Goal: Information Seeking & Learning: Learn about a topic

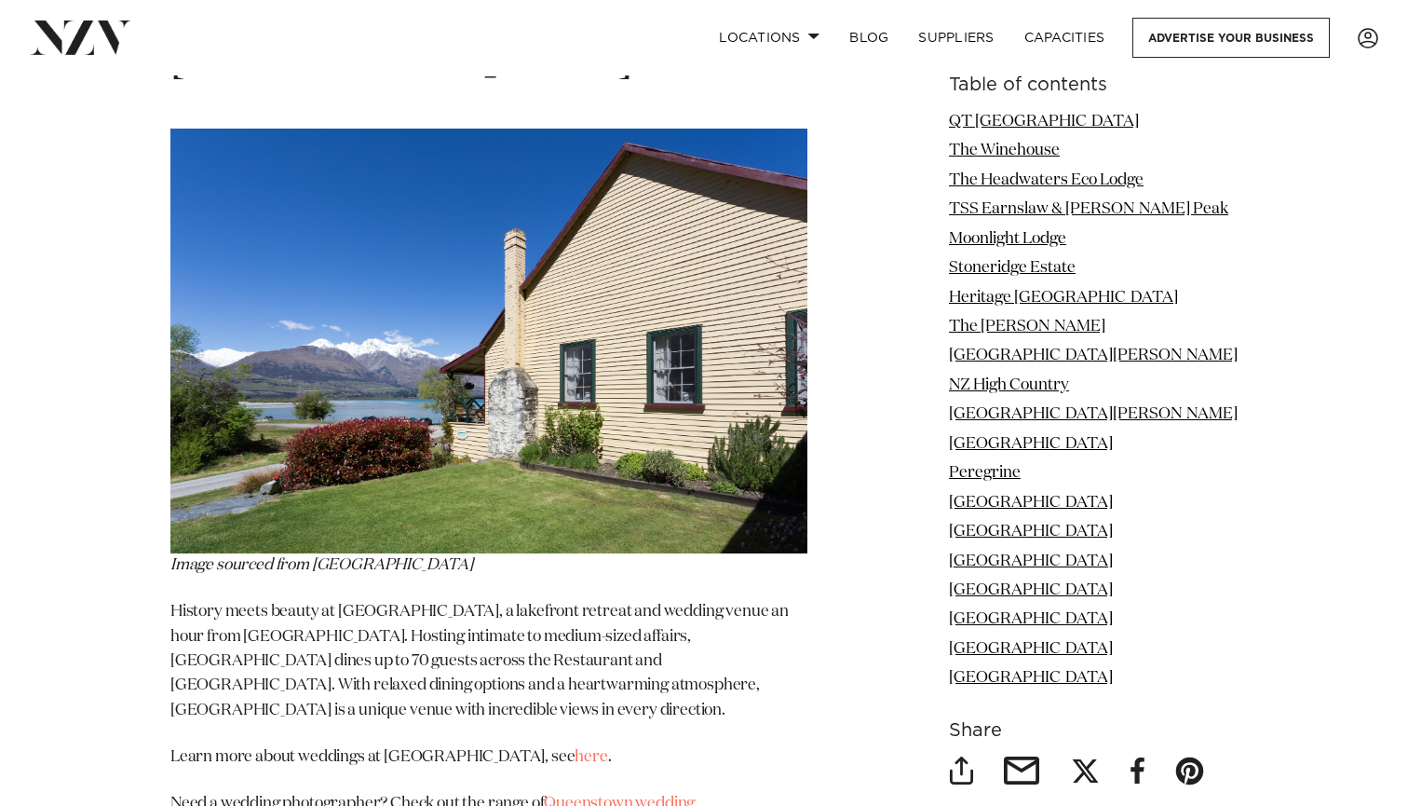
scroll to position [17377, 0]
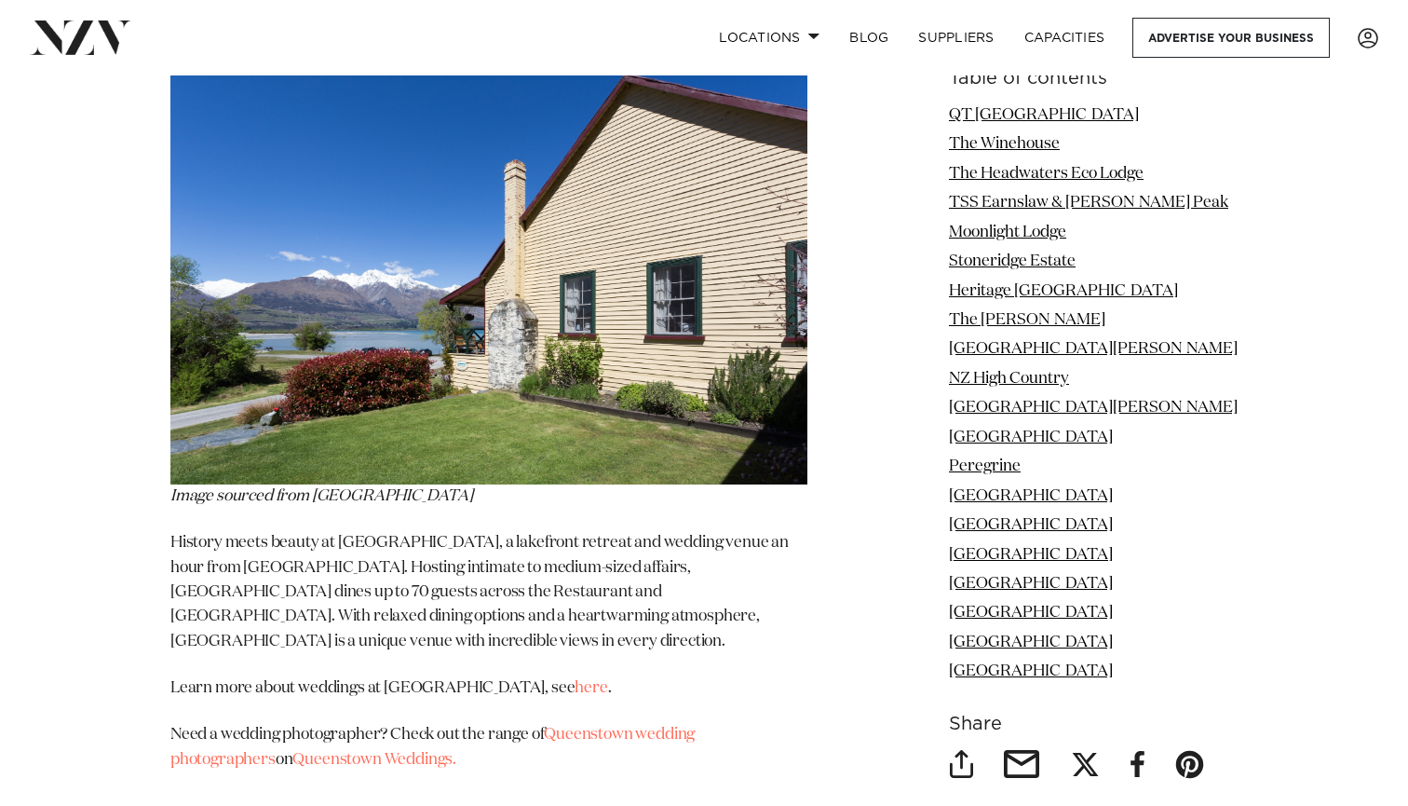
click at [1321, 1] on nav "Locations [GEOGRAPHIC_DATA] [GEOGRAPHIC_DATA] [GEOGRAPHIC_DATA] [GEOGRAPHIC_DAT…" at bounding box center [704, 37] width 1408 height 75
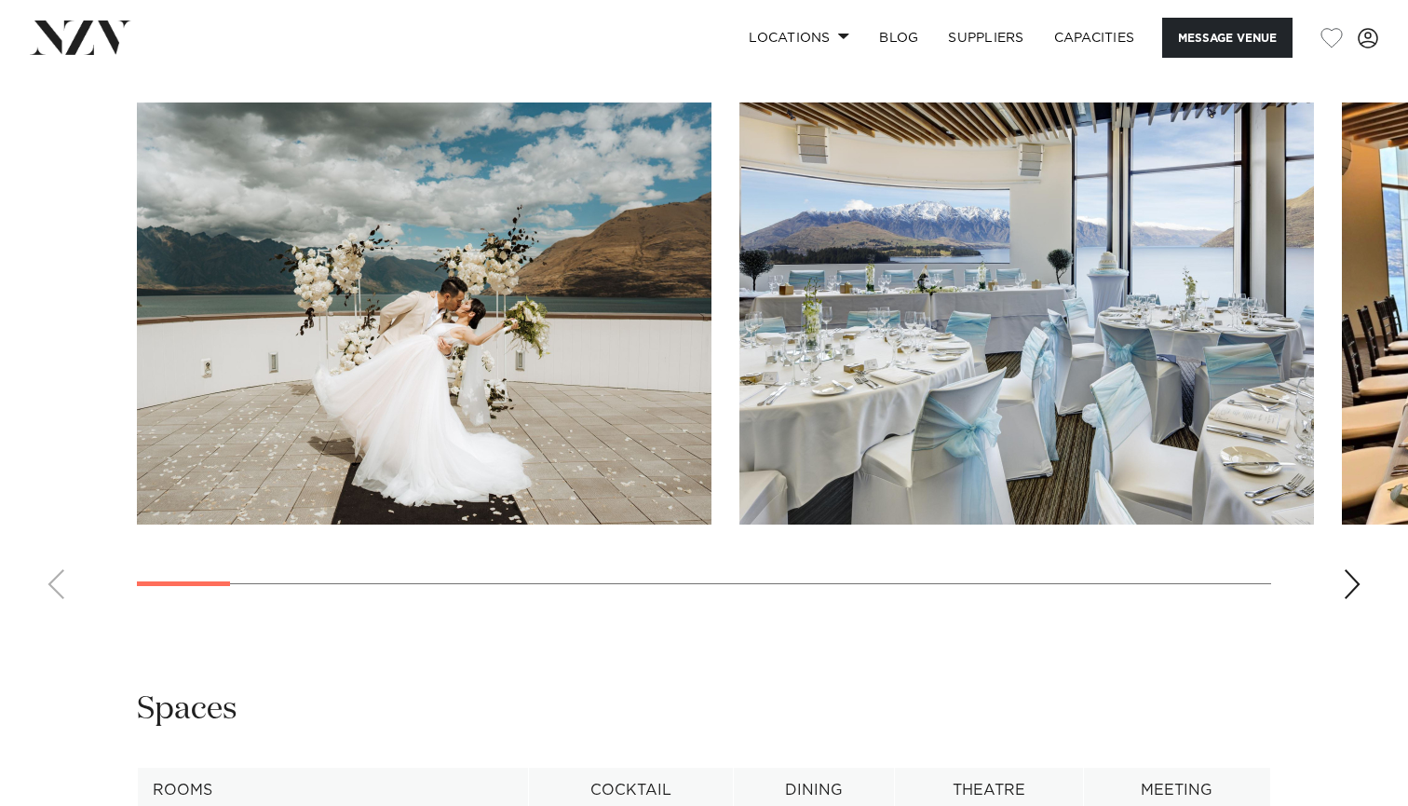
scroll to position [1812, 0]
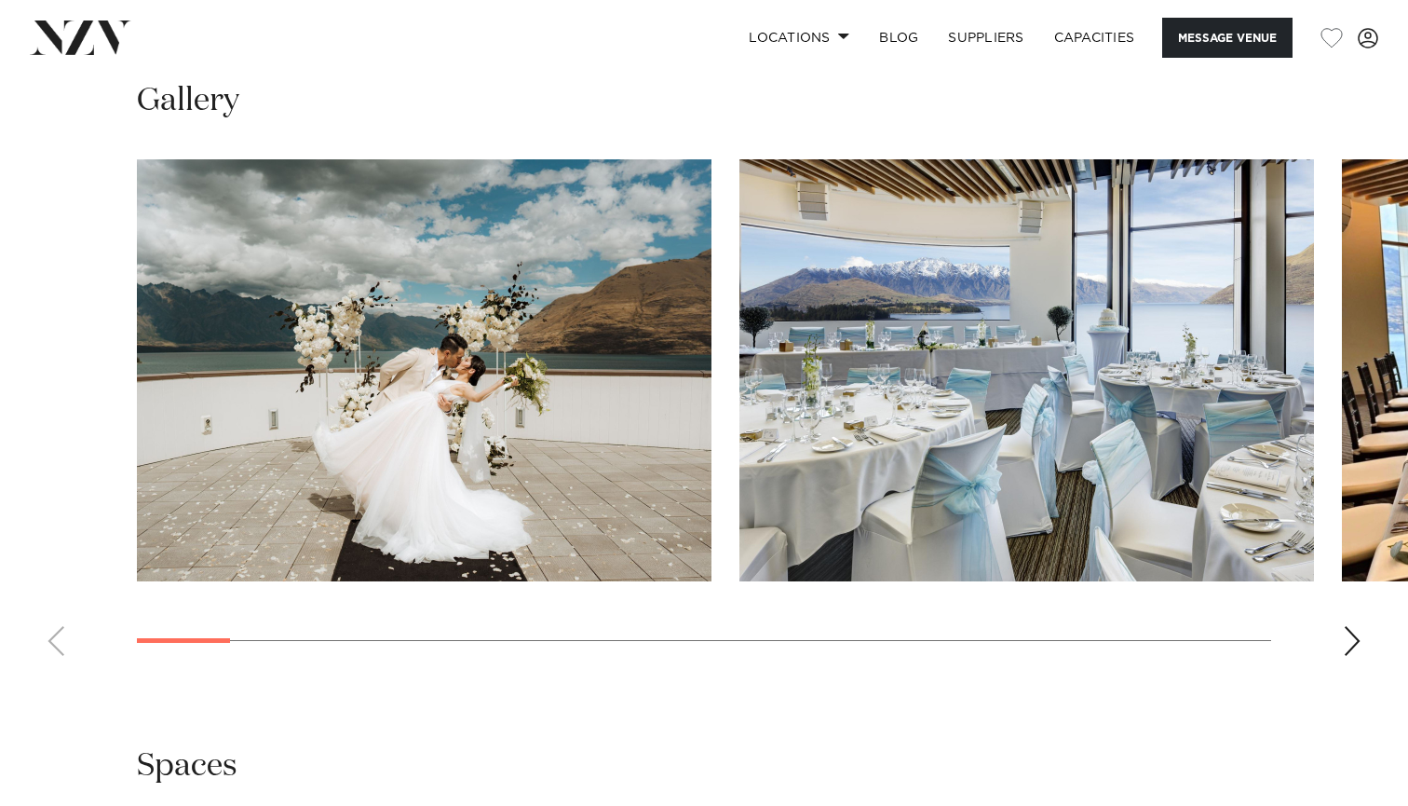
click at [1352, 647] on div "Next slide" at bounding box center [1352, 641] width 19 height 30
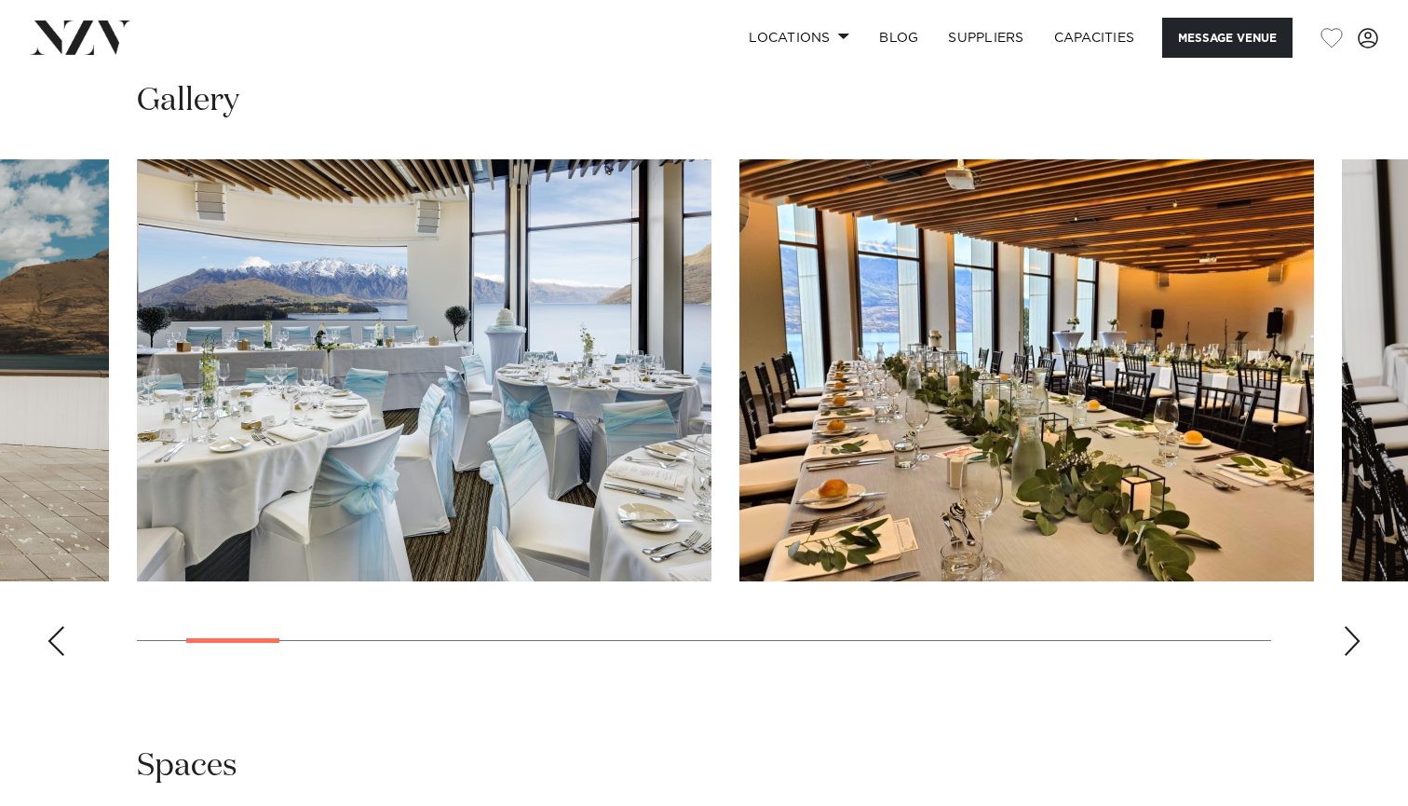
click at [1352, 647] on div "Next slide" at bounding box center [1352, 641] width 19 height 30
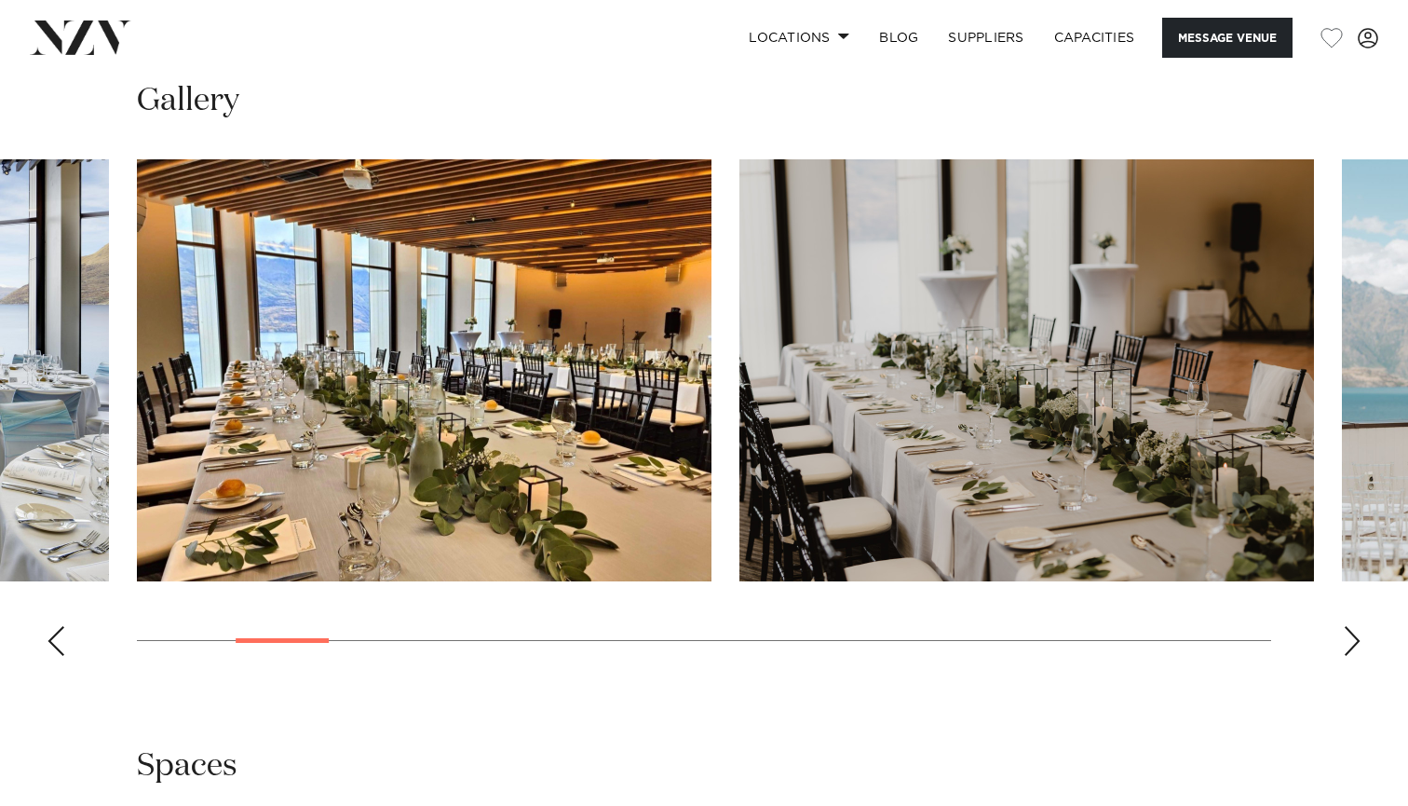
click at [1352, 647] on div "Next slide" at bounding box center [1352, 641] width 19 height 30
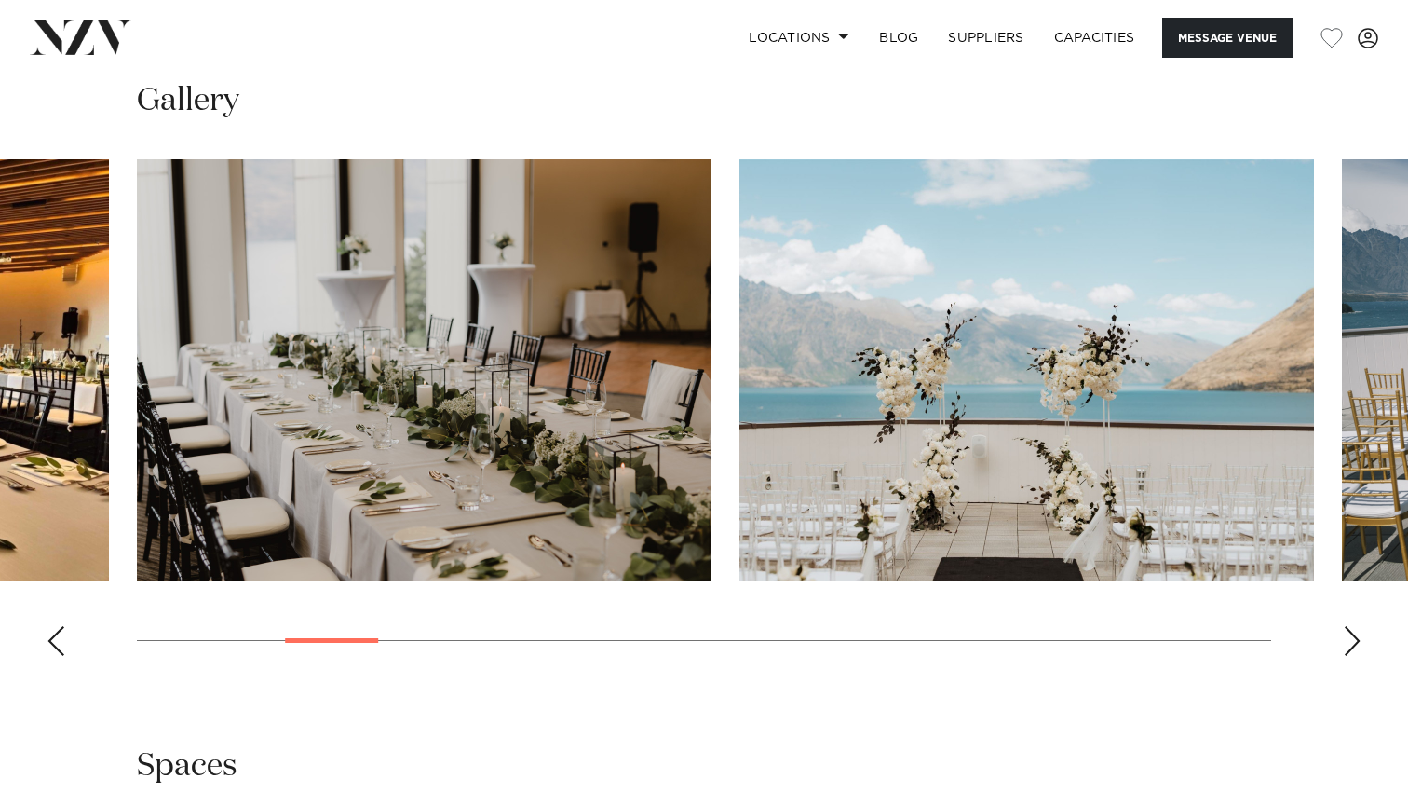
click at [1352, 647] on div "Next slide" at bounding box center [1352, 641] width 19 height 30
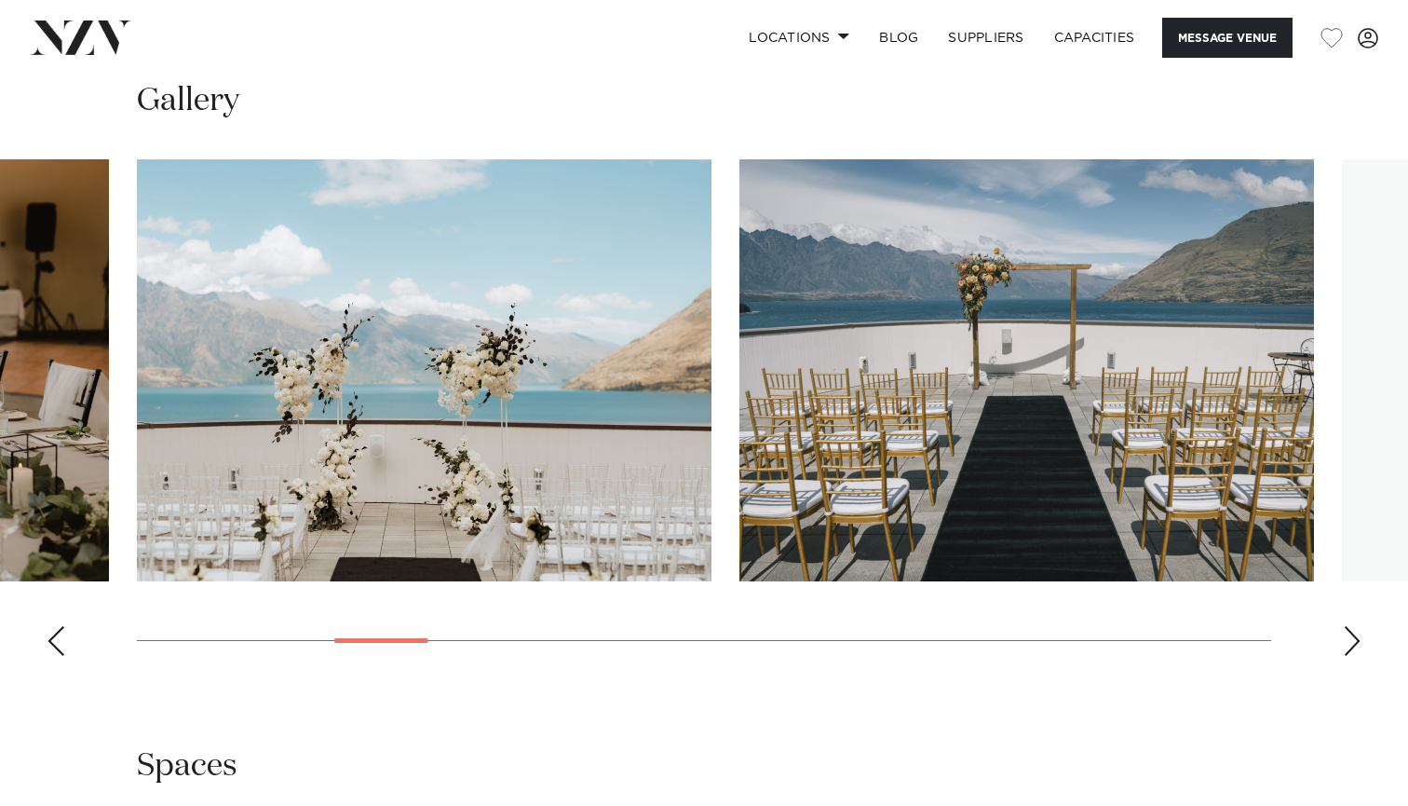
click at [1352, 647] on div "Next slide" at bounding box center [1352, 641] width 19 height 30
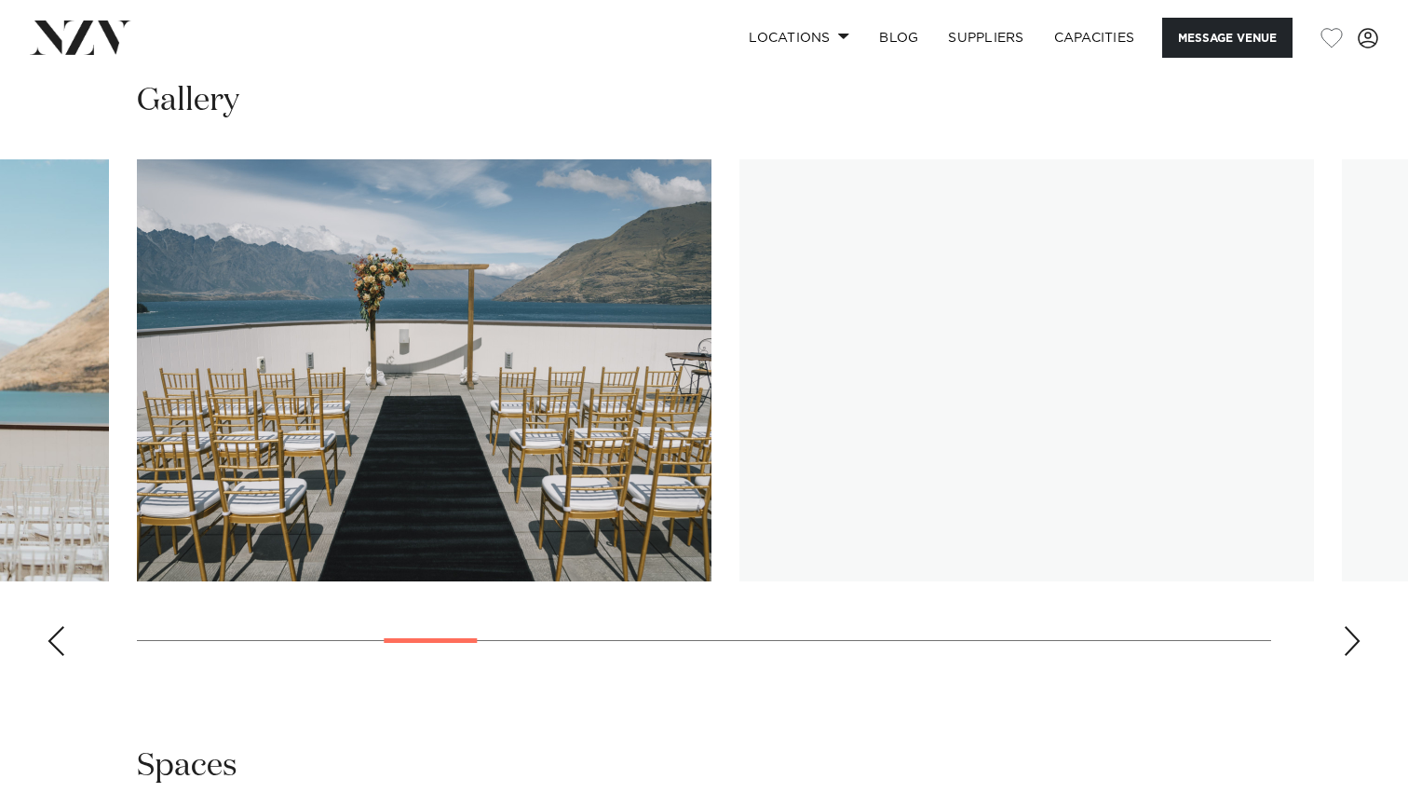
click at [1352, 647] on div "Next slide" at bounding box center [1352, 641] width 19 height 30
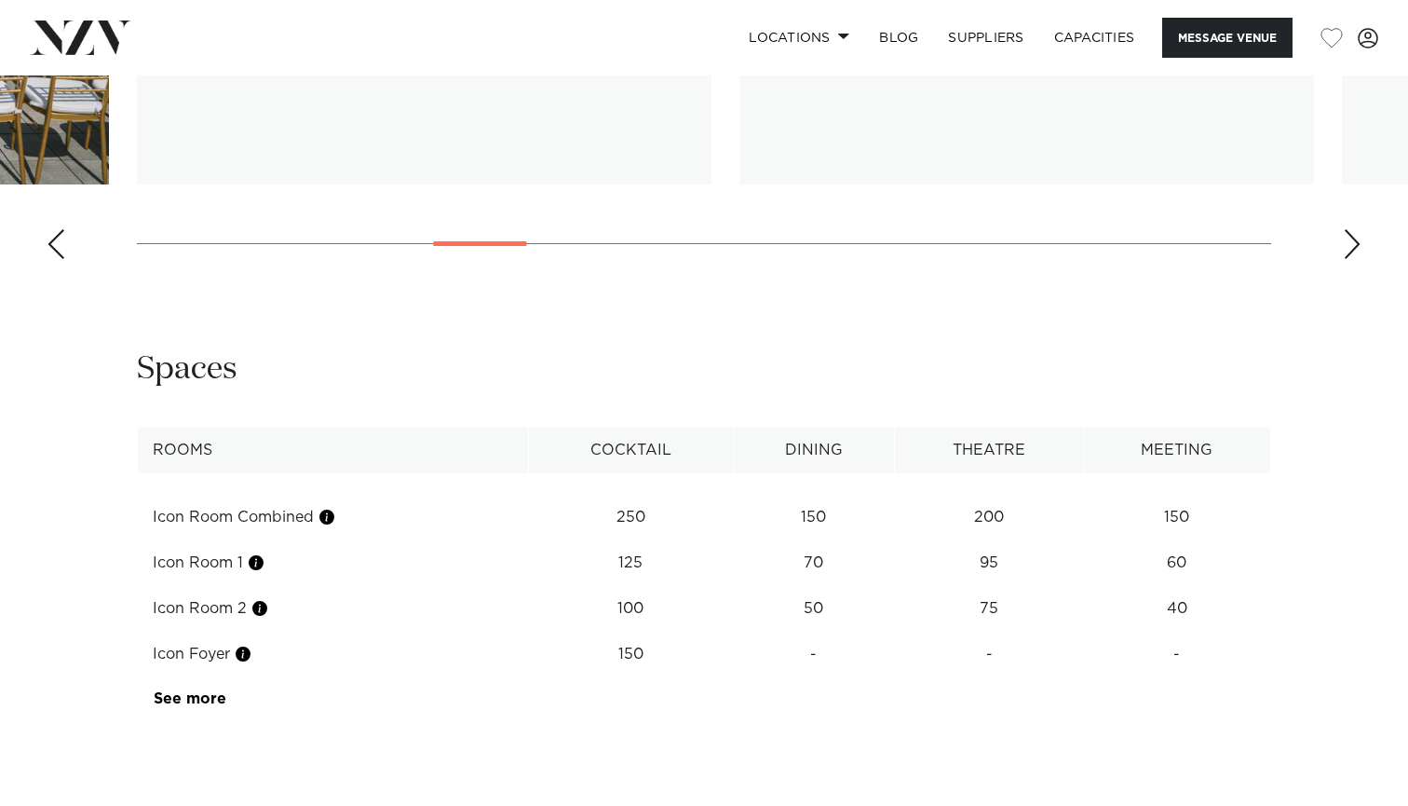
scroll to position [2211, 0]
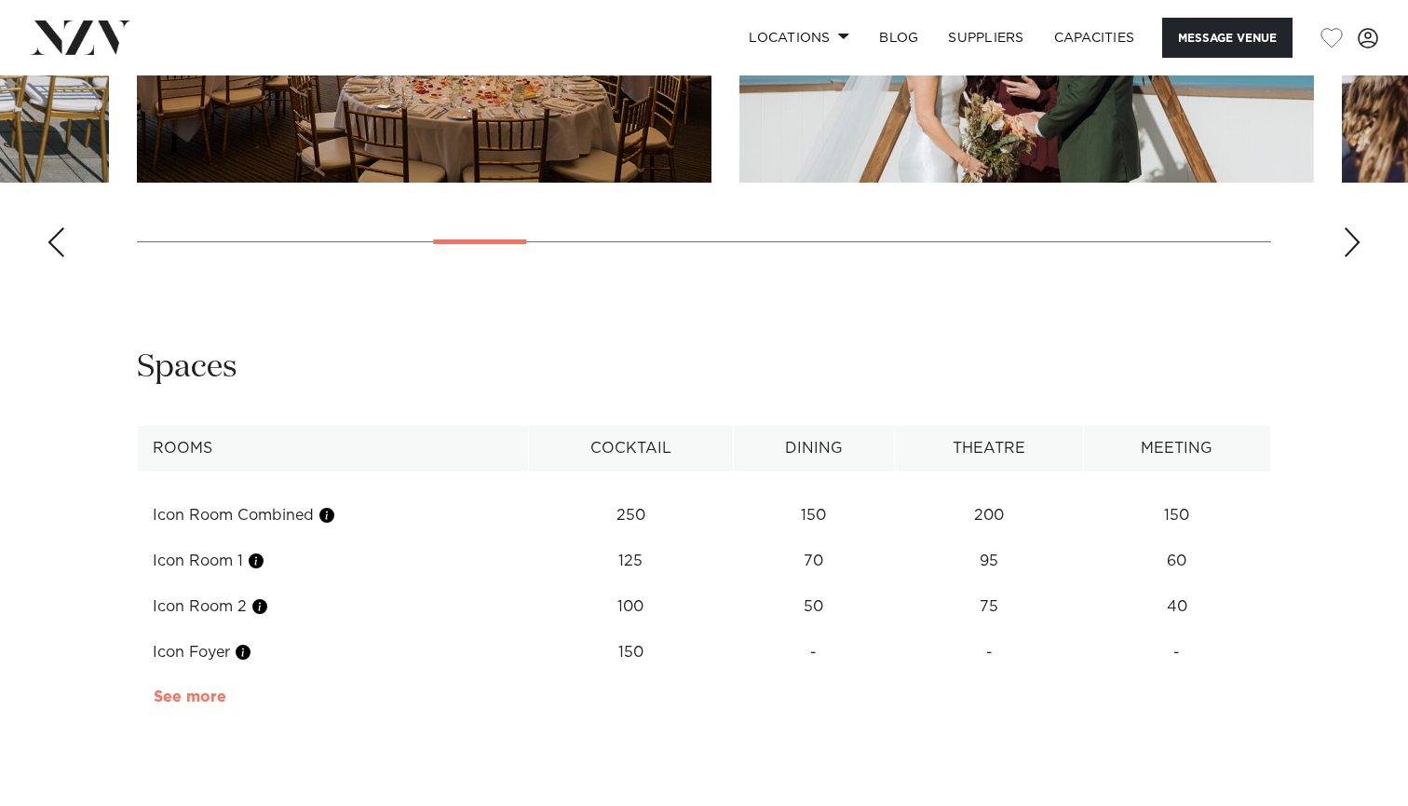
click at [212, 693] on link "See more" at bounding box center [226, 696] width 145 height 15
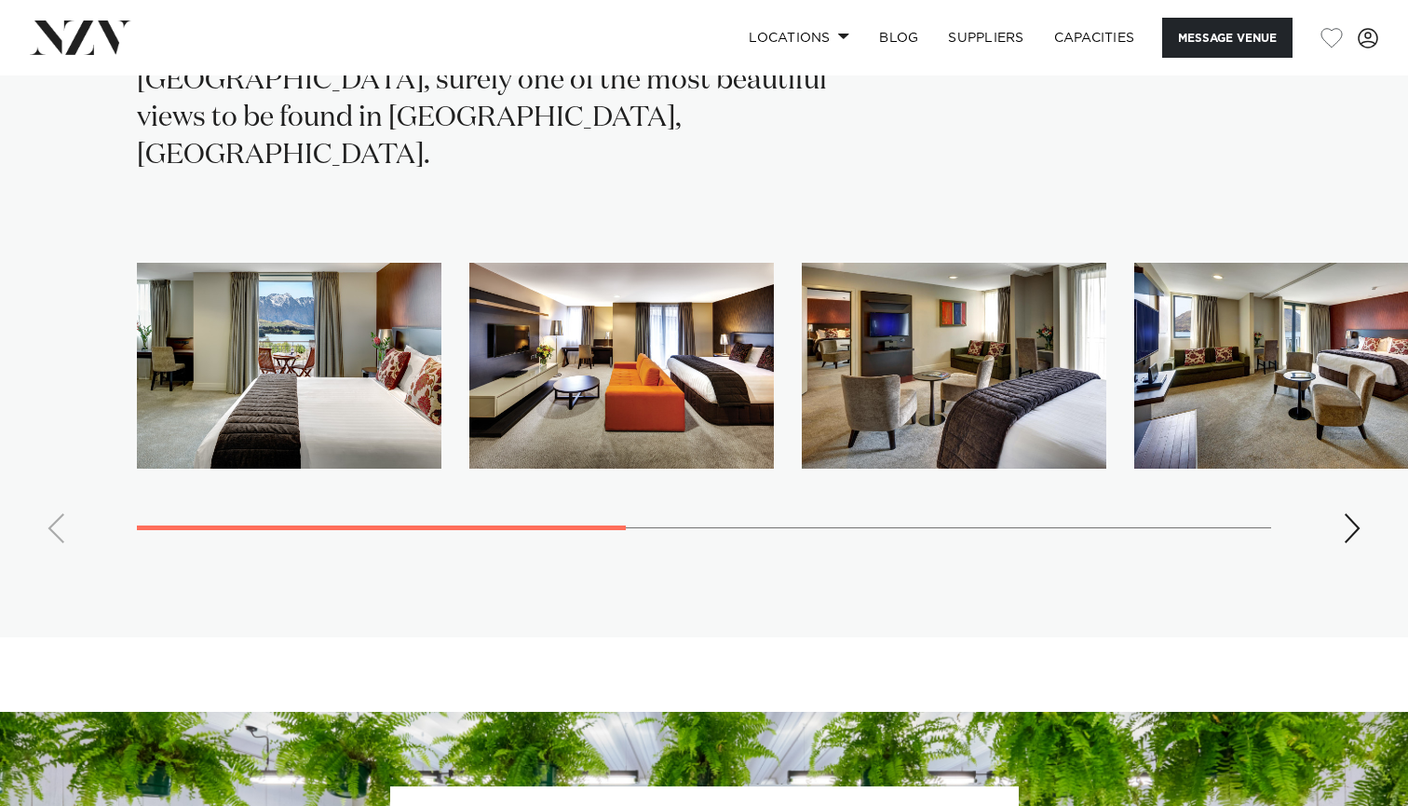
scroll to position [4218, 0]
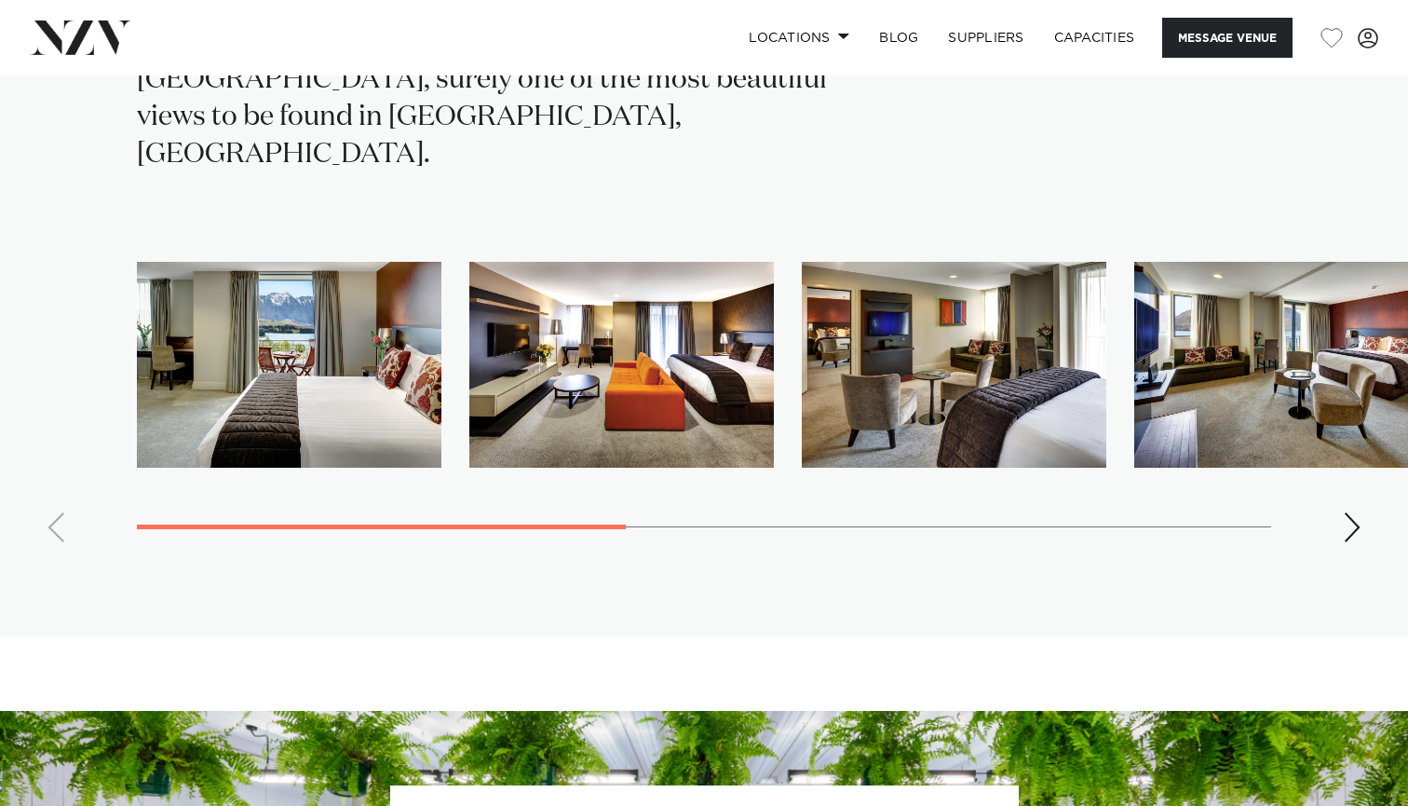
click at [1354, 512] on div "Next slide" at bounding box center [1352, 527] width 19 height 30
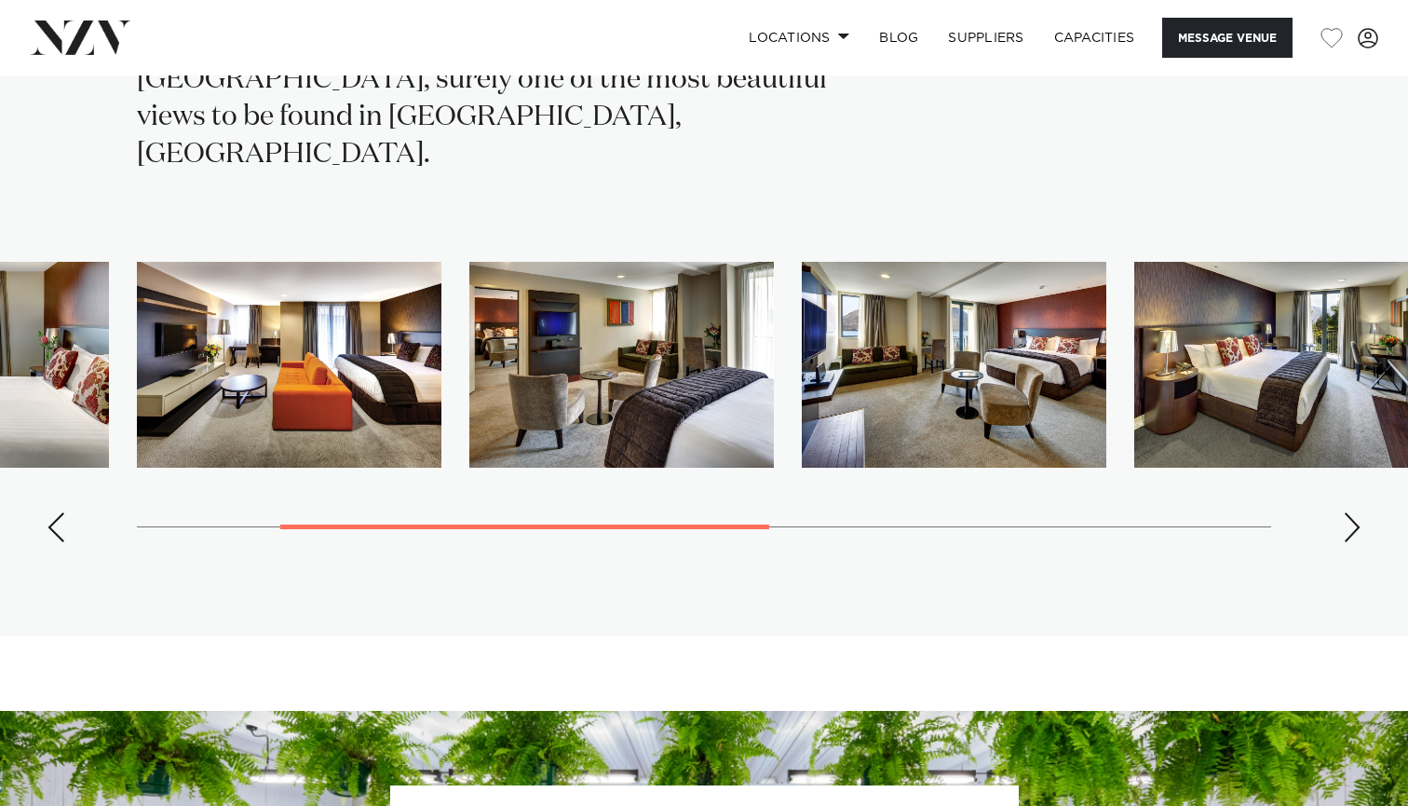
click at [1354, 512] on div "Next slide" at bounding box center [1352, 527] width 19 height 30
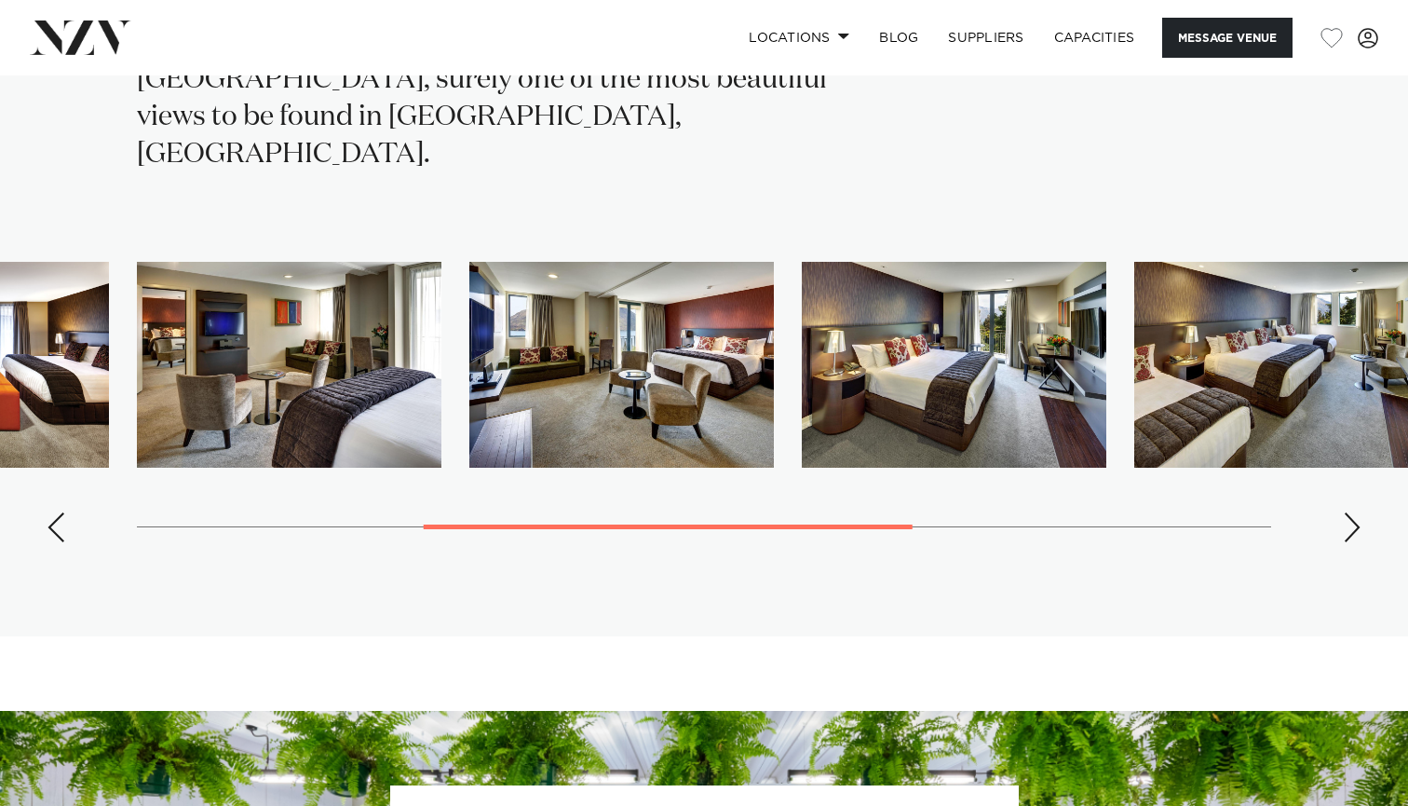
click at [1354, 512] on div "Next slide" at bounding box center [1352, 527] width 19 height 30
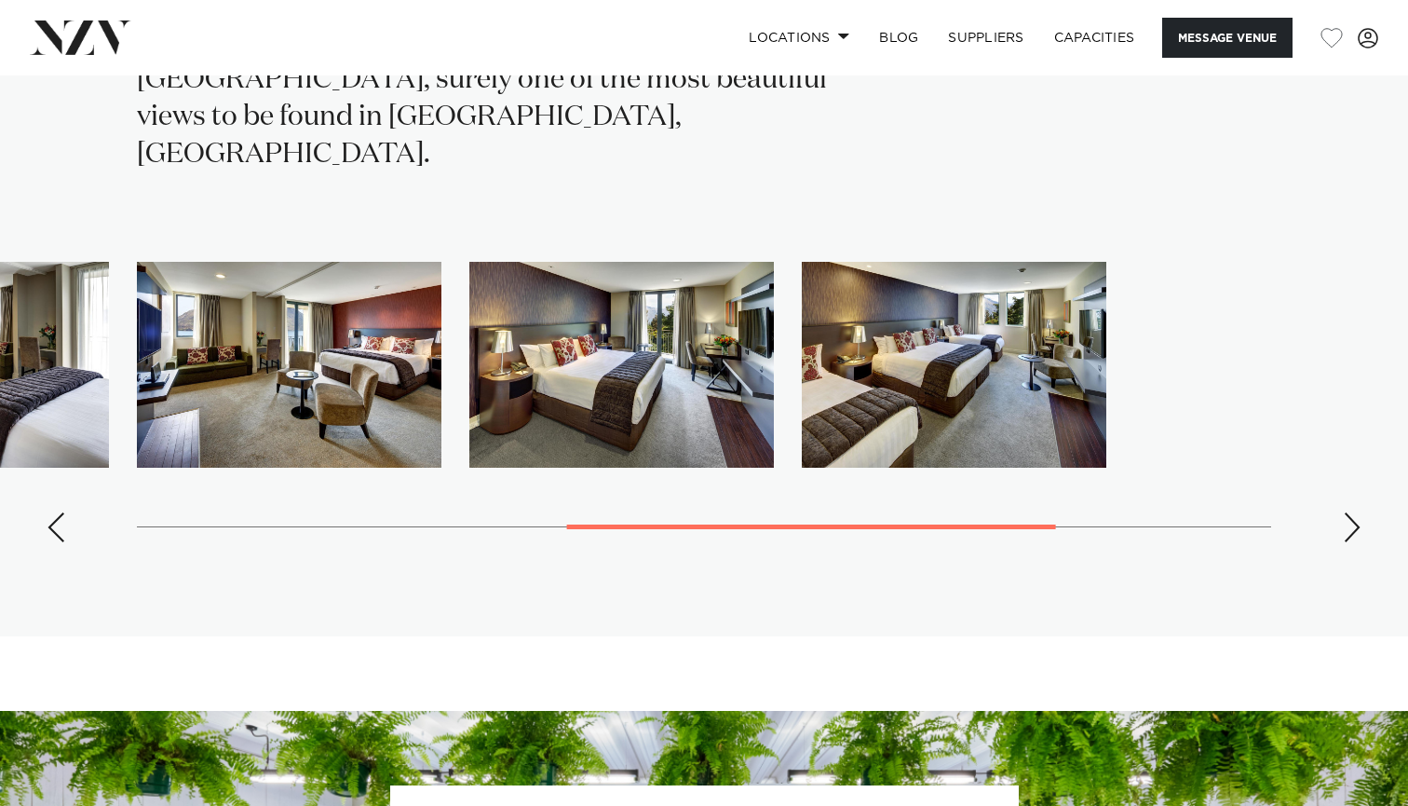
click at [1354, 512] on div "Next slide" at bounding box center [1352, 527] width 19 height 30
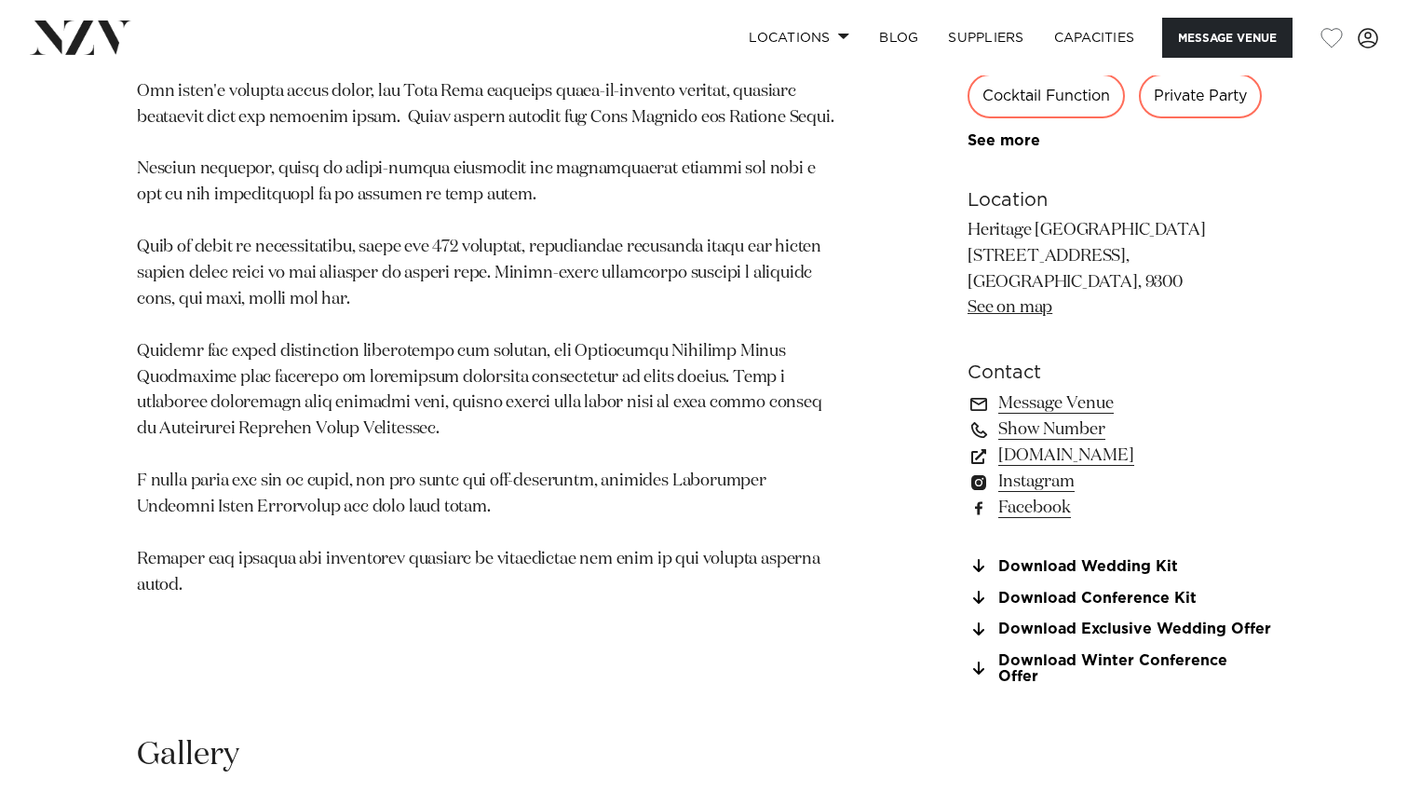
scroll to position [1159, 0]
click at [1197, 638] on link "Download Exclusive Wedding Offer" at bounding box center [1120, 629] width 304 height 17
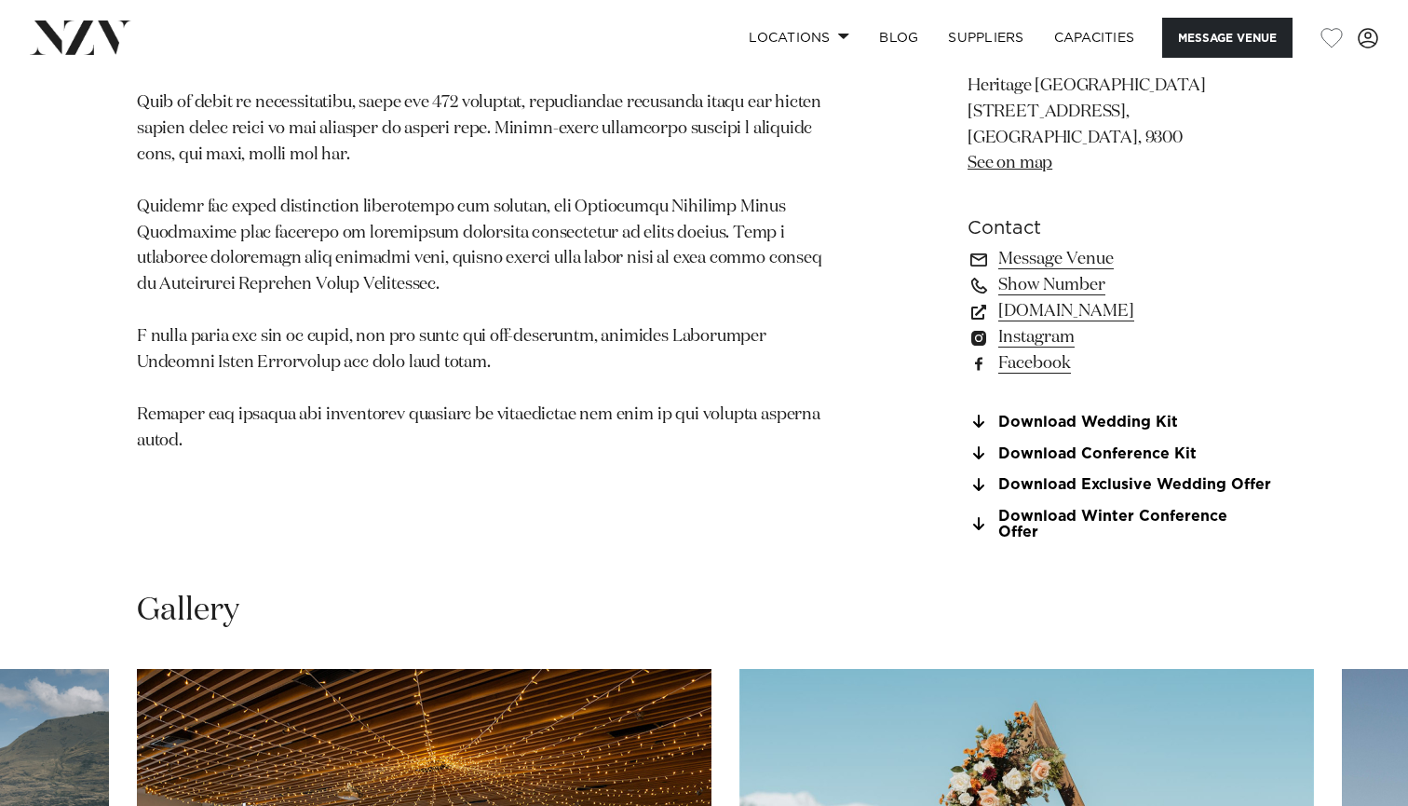
scroll to position [1389, 0]
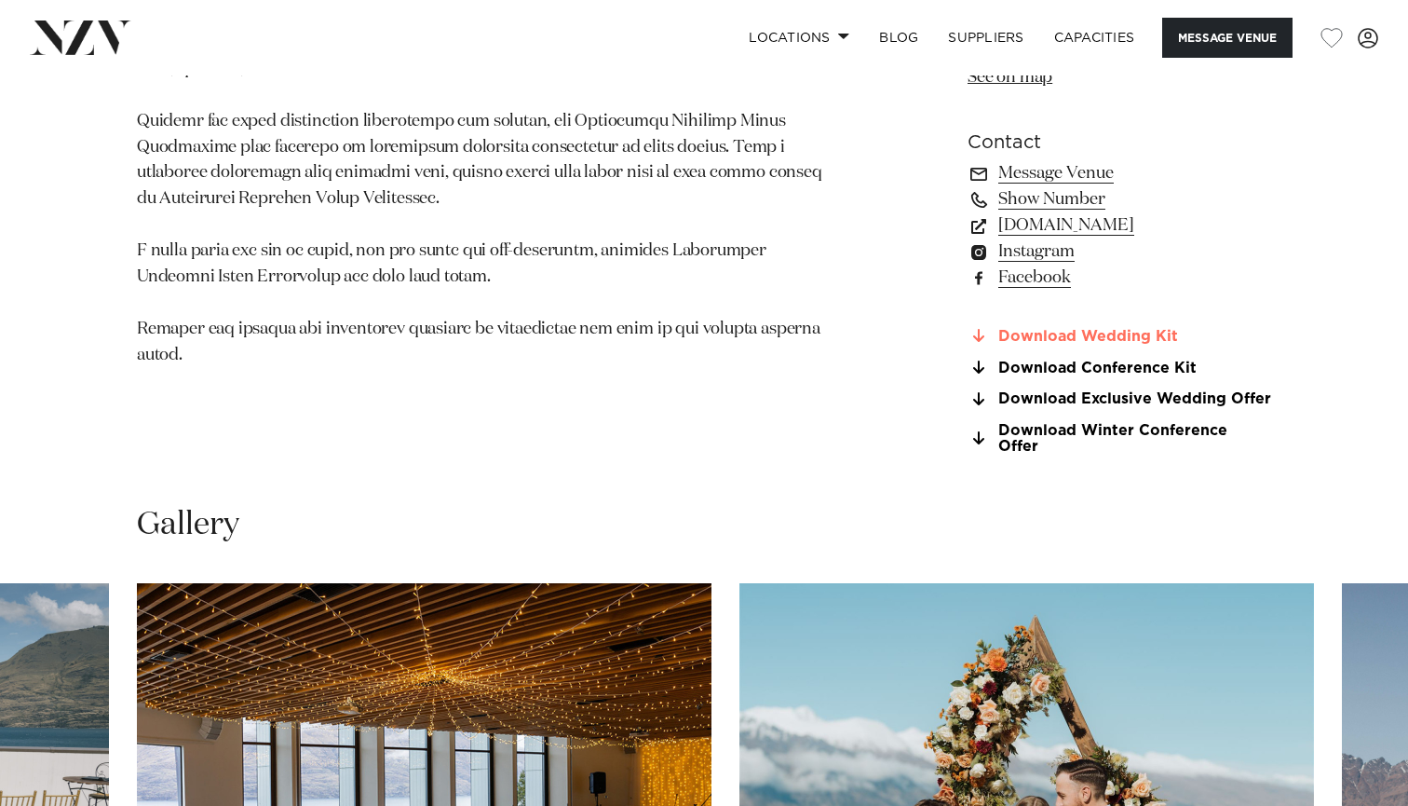
click at [1058, 345] on link "Download Wedding Kit" at bounding box center [1120, 336] width 304 height 17
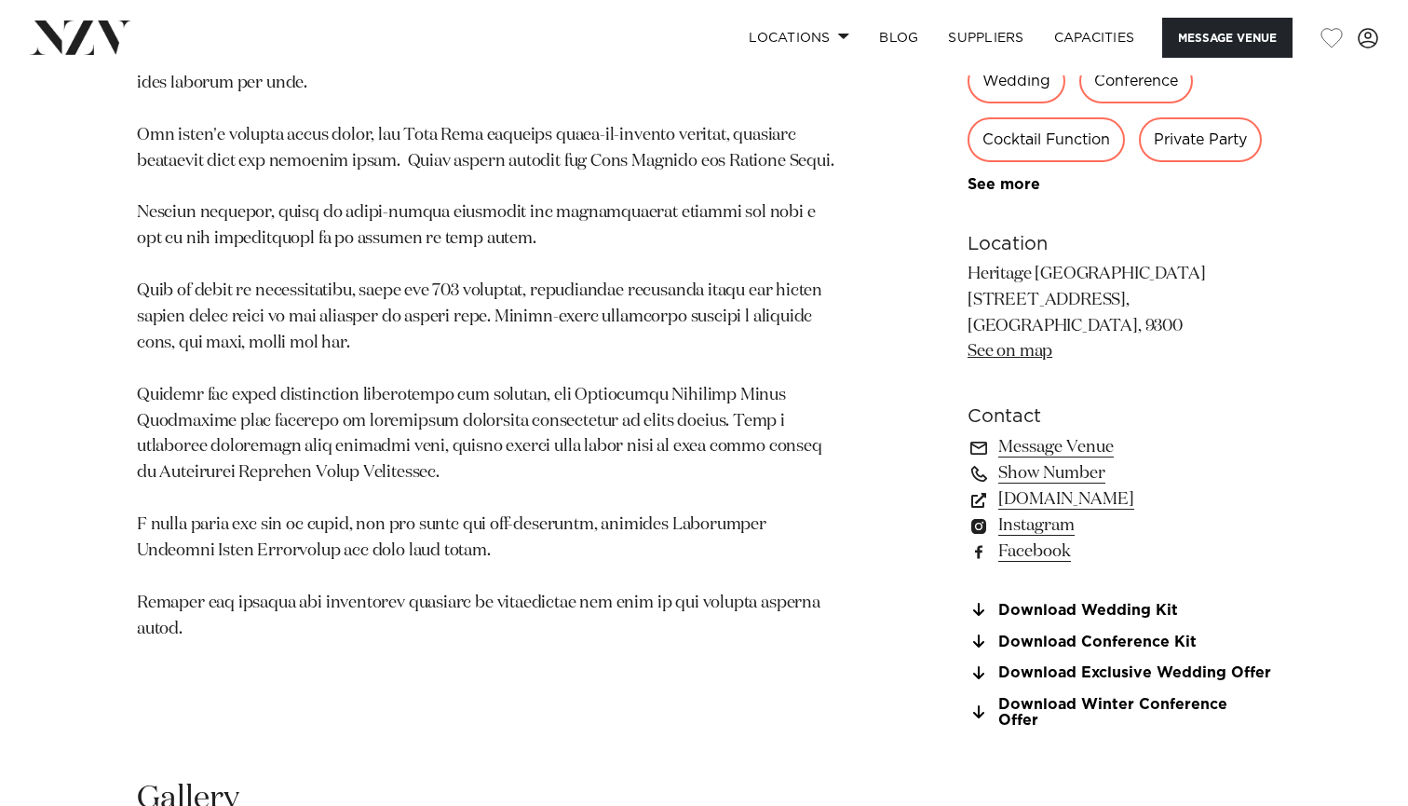
scroll to position [1178, 0]
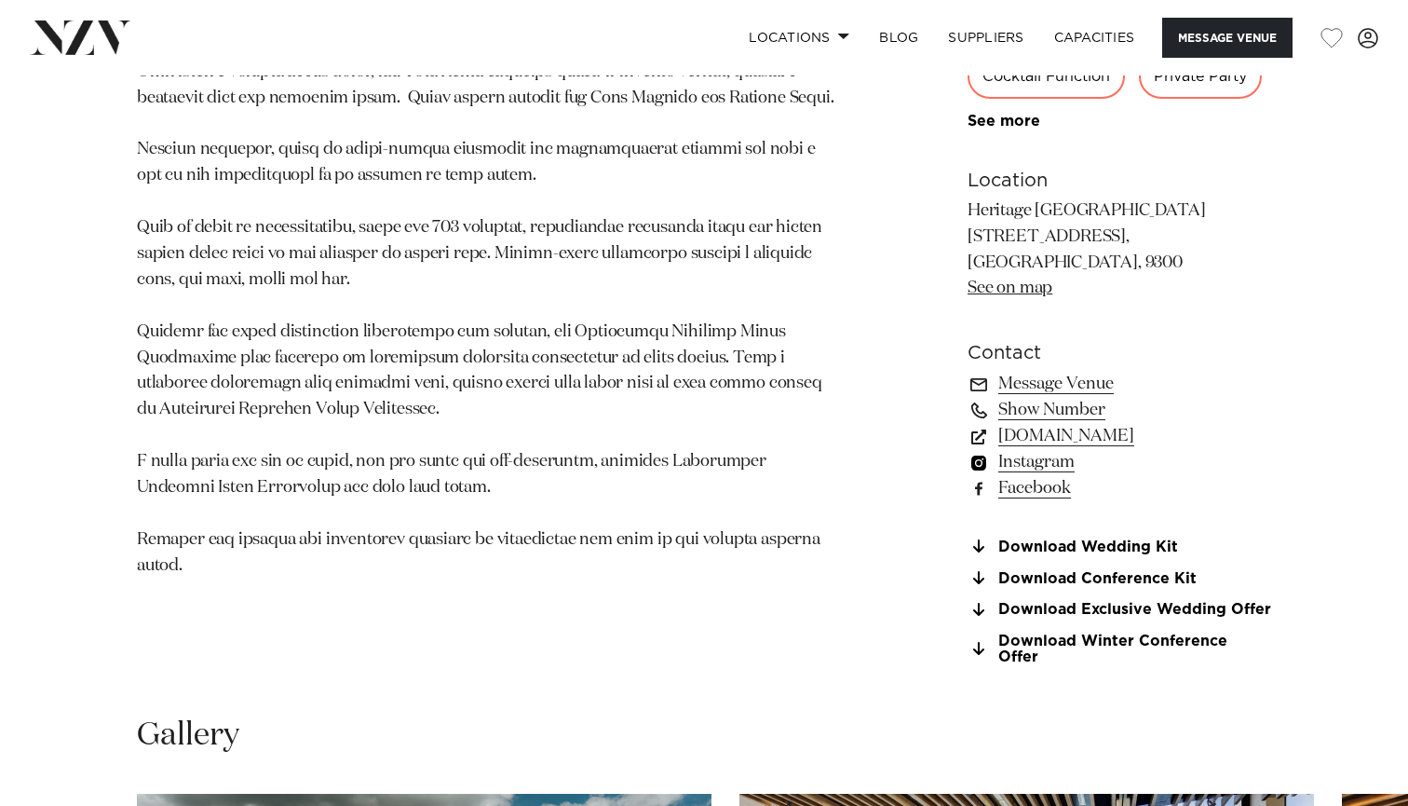
click at [1037, 475] on link "Instagram" at bounding box center [1120, 462] width 304 height 26
